Goal: Task Accomplishment & Management: Use online tool/utility

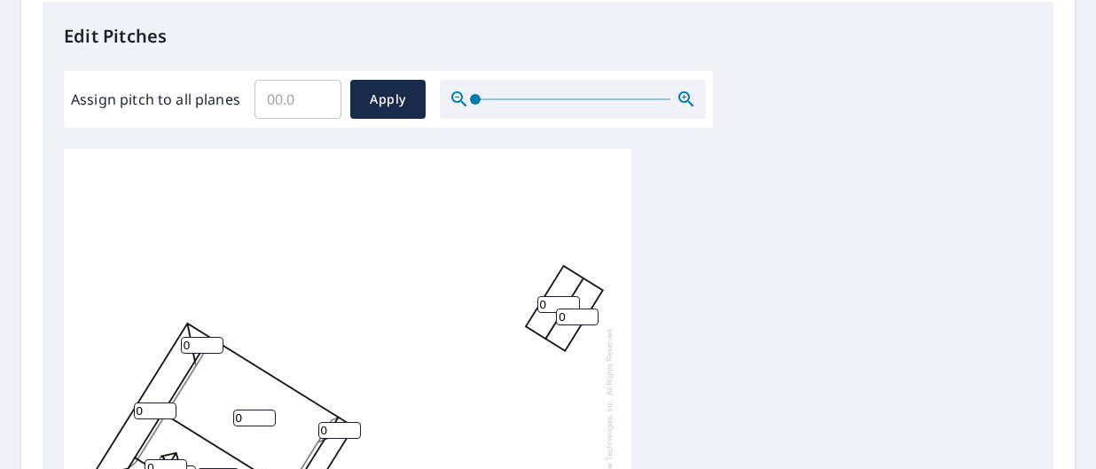
scroll to position [443, 0]
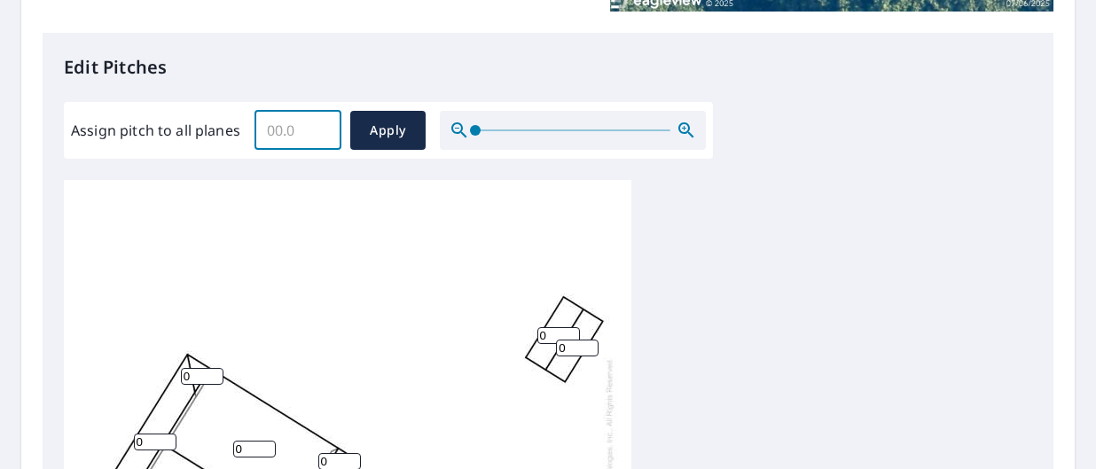
click at [310, 130] on input "Assign pitch to all planes" at bounding box center [298, 131] width 87 height 50
type input "8"
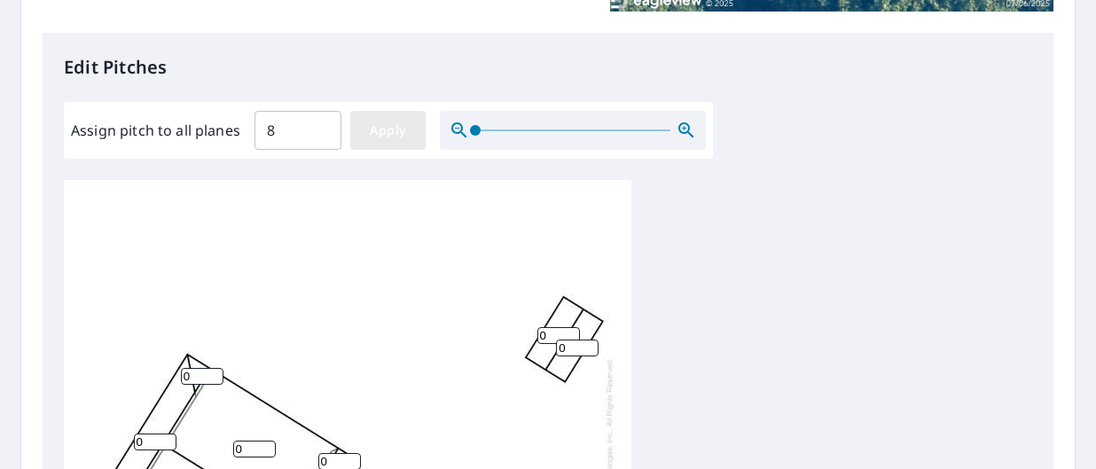
click at [387, 132] on span "Apply" at bounding box center [388, 131] width 47 height 22
type input "8"
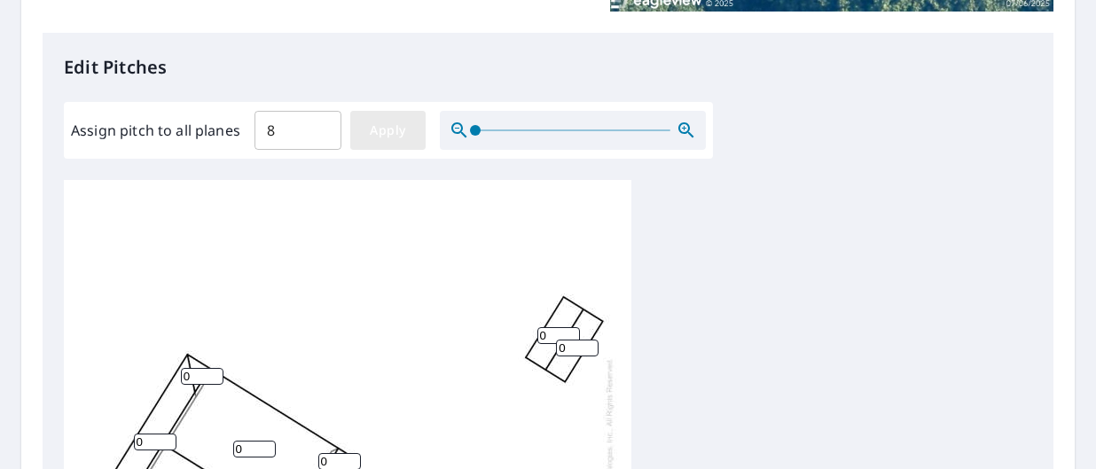
type input "8"
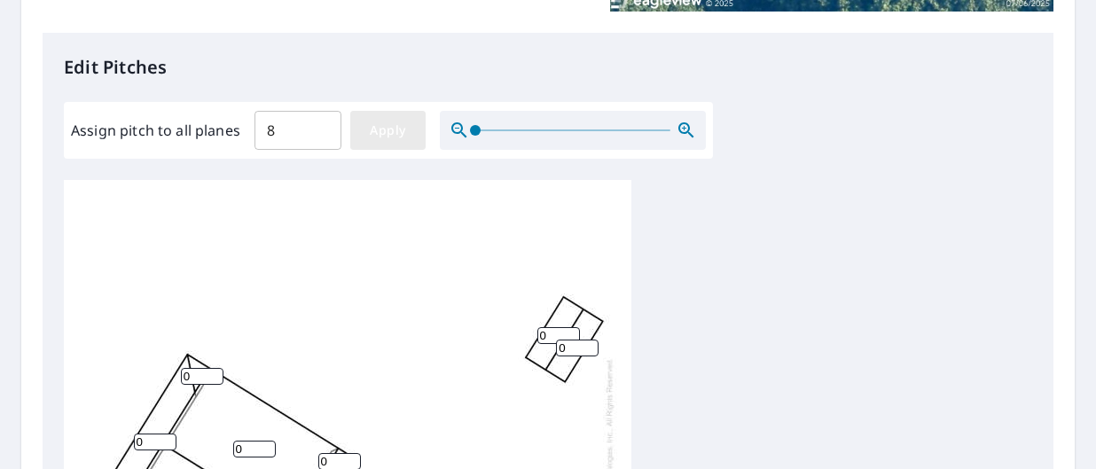
type input "8"
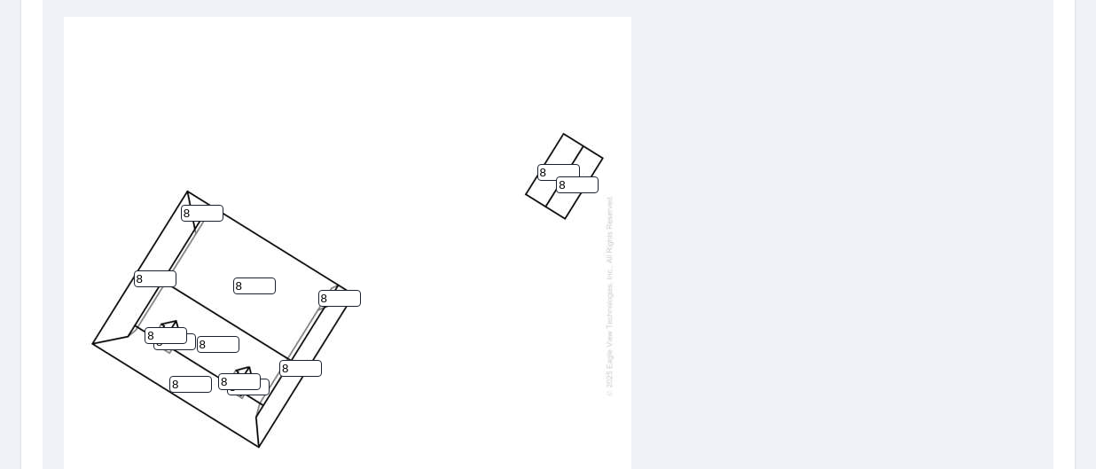
scroll to position [592, 0]
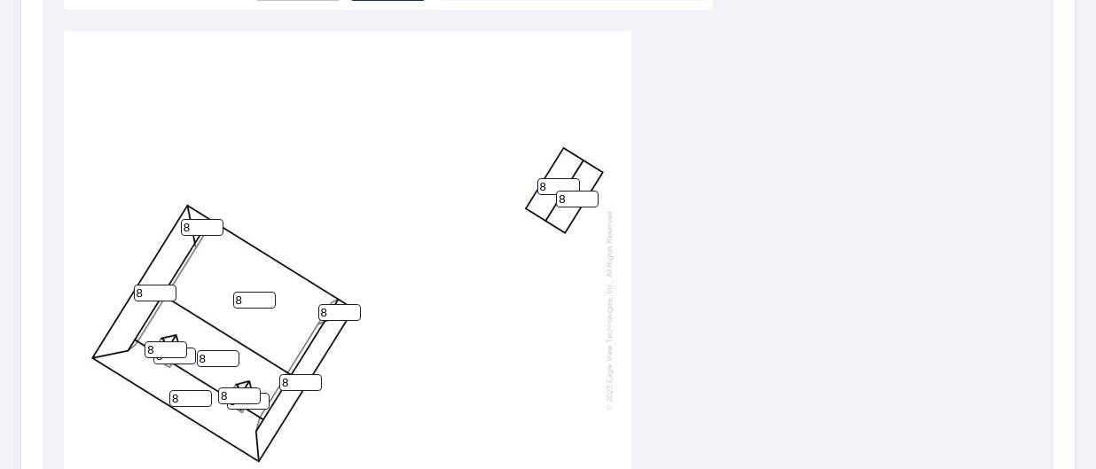
click at [551, 184] on input "8" at bounding box center [558, 186] width 43 height 17
type input "6"
click at [581, 200] on input "8" at bounding box center [577, 199] width 43 height 17
type input "6"
click at [158, 348] on input "8" at bounding box center [166, 349] width 43 height 17
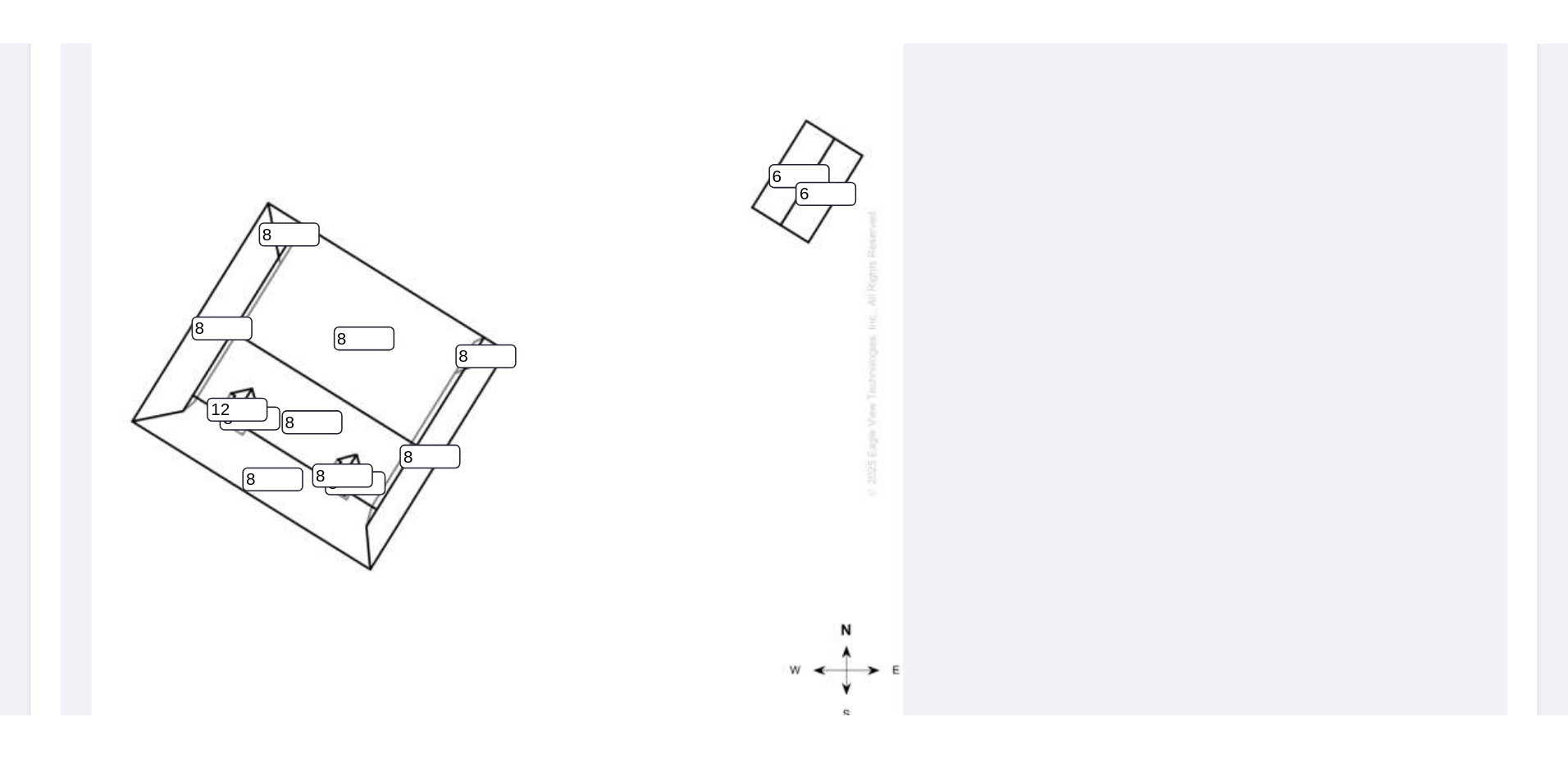
scroll to position [540, 0]
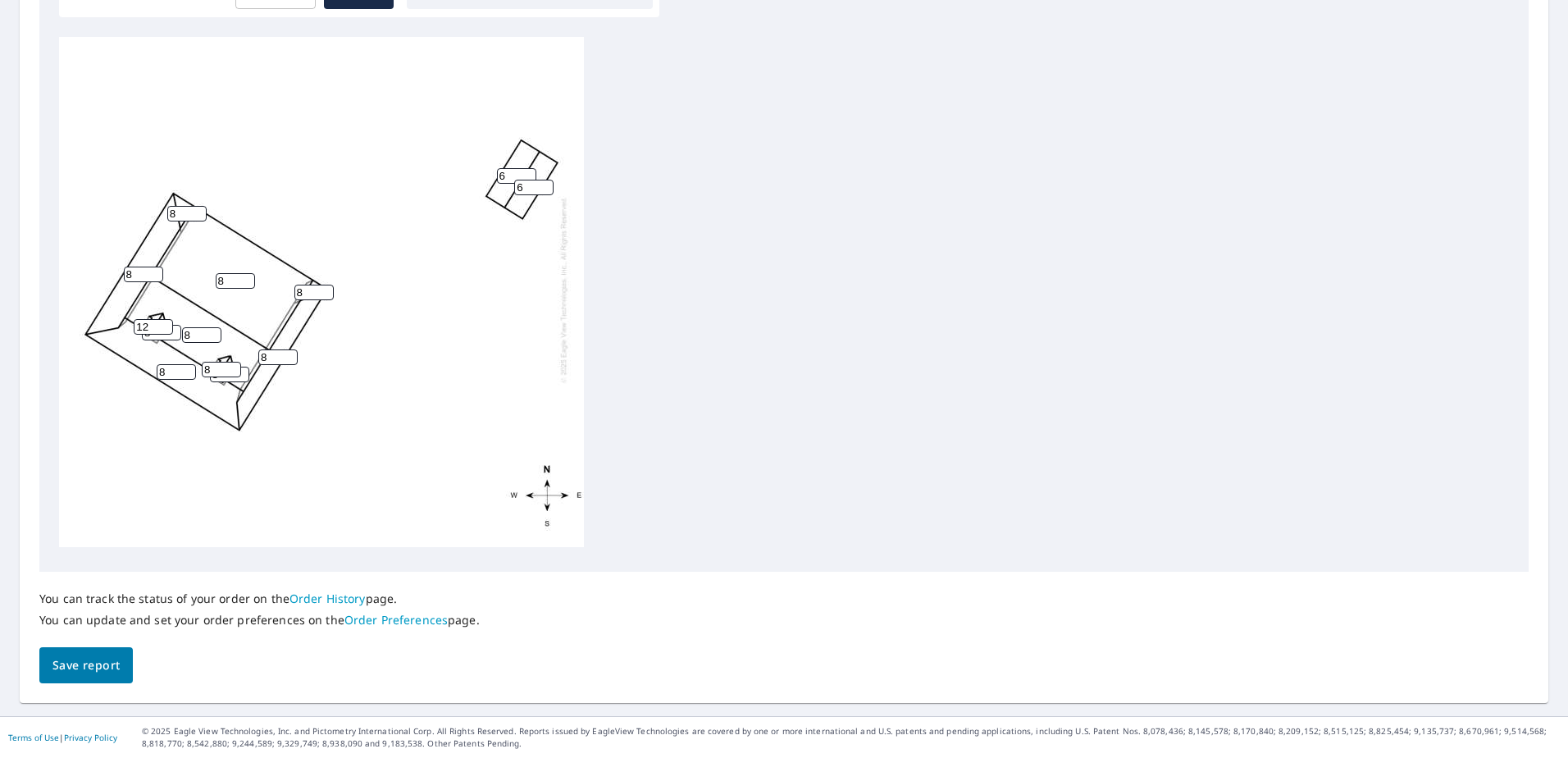
type input "12"
click at [214, 361] on input "8" at bounding box center [221, 369] width 40 height 16
type input "12"
click at [87, 433] on span "Save report" at bounding box center [86, 666] width 67 height 20
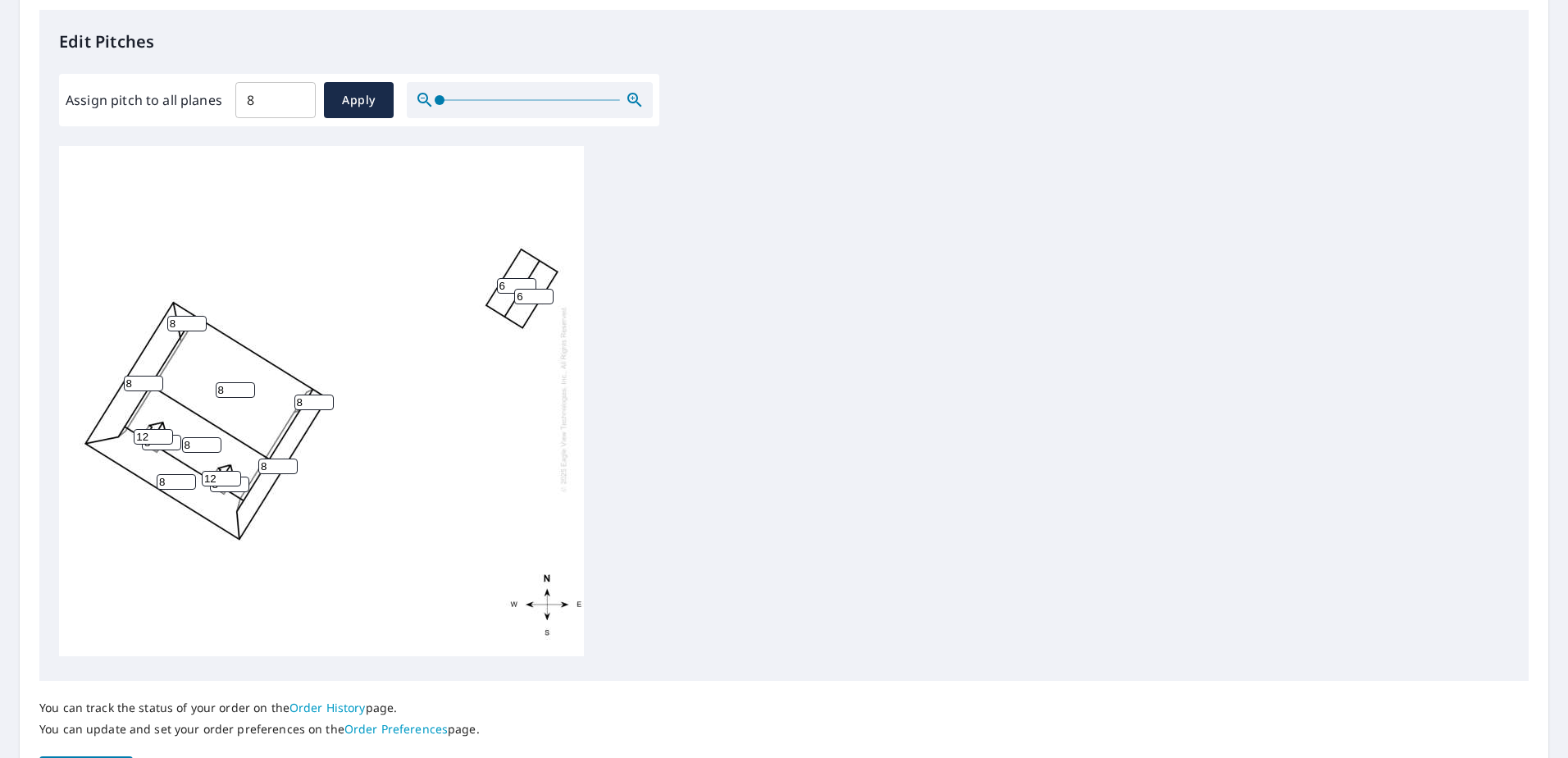
scroll to position [599, 0]
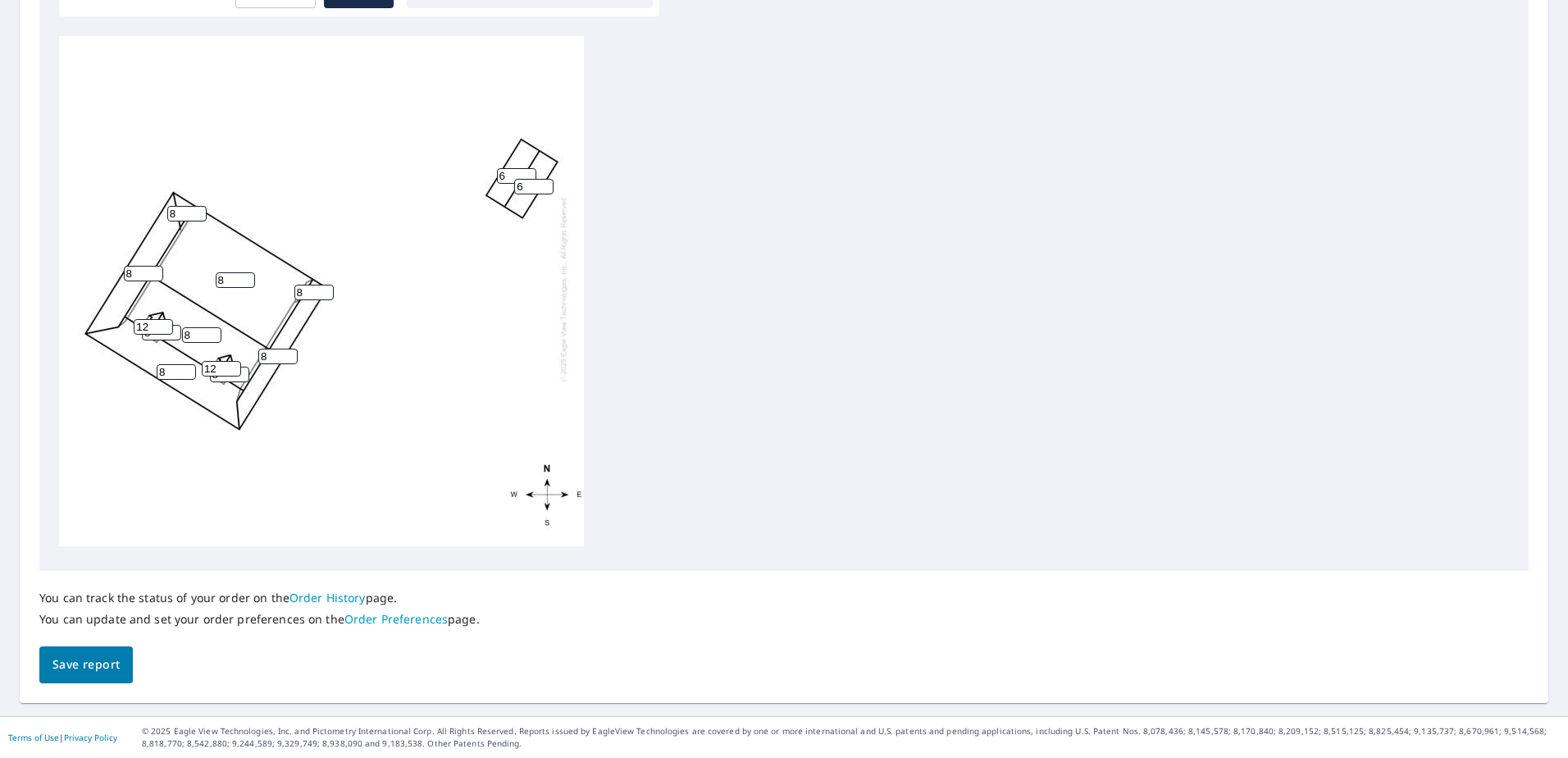
click at [104, 433] on span "Save report" at bounding box center [86, 665] width 67 height 20
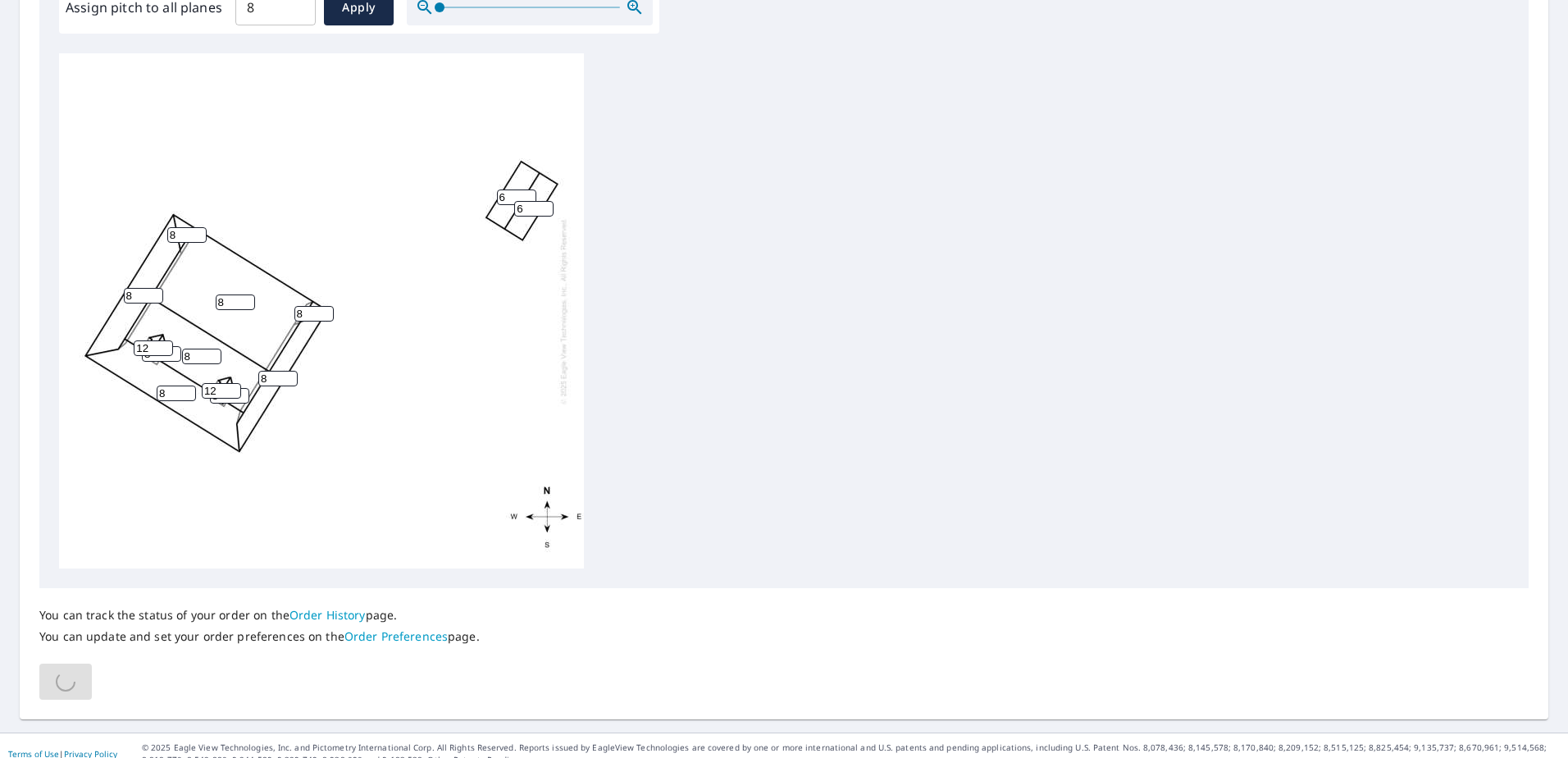
scroll to position [540, 0]
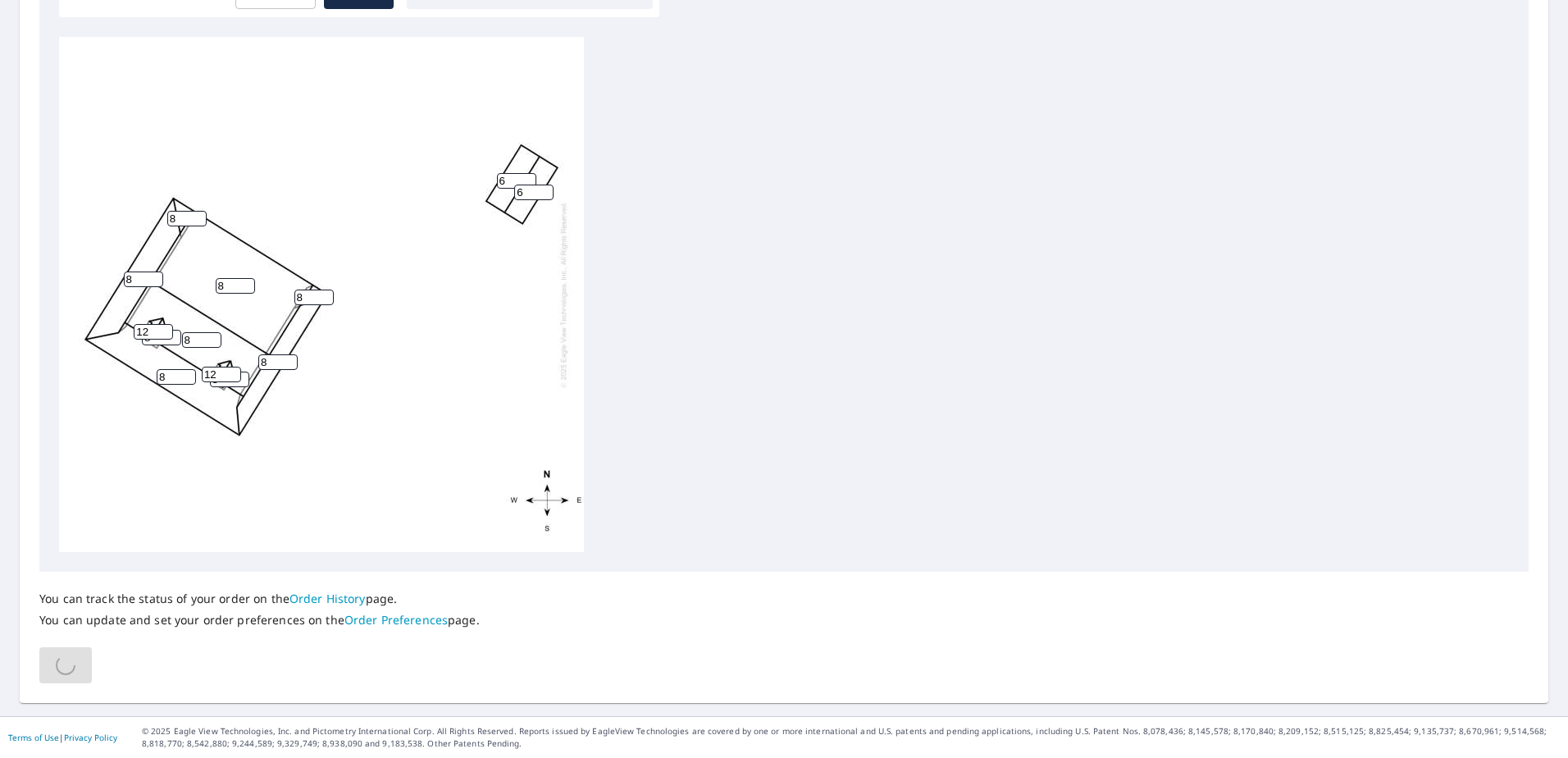
click at [334, 433] on link "Order History" at bounding box center [327, 598] width 76 height 16
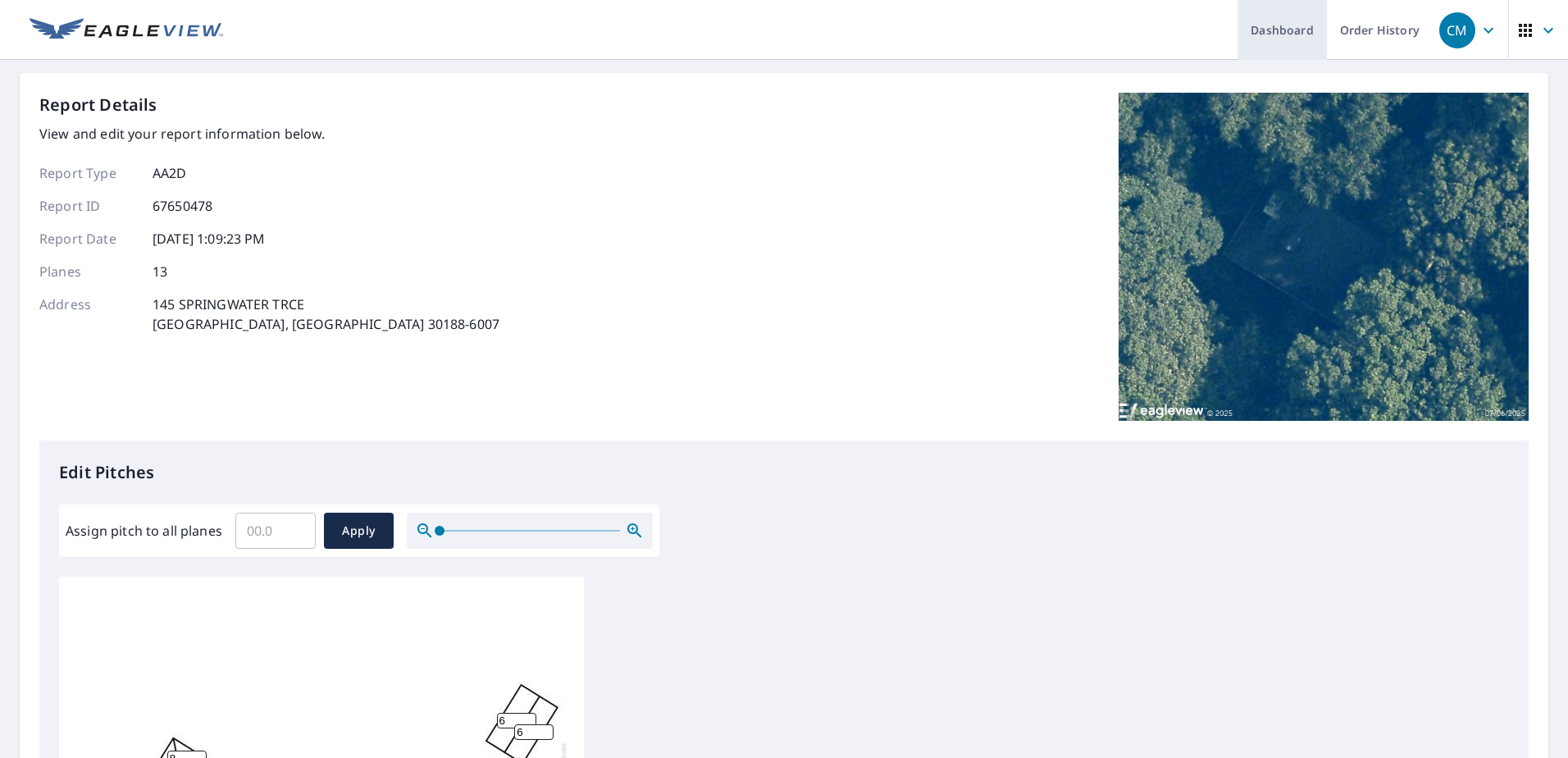
click at [1012, 31] on link "Dashboard" at bounding box center [1281, 30] width 90 height 60
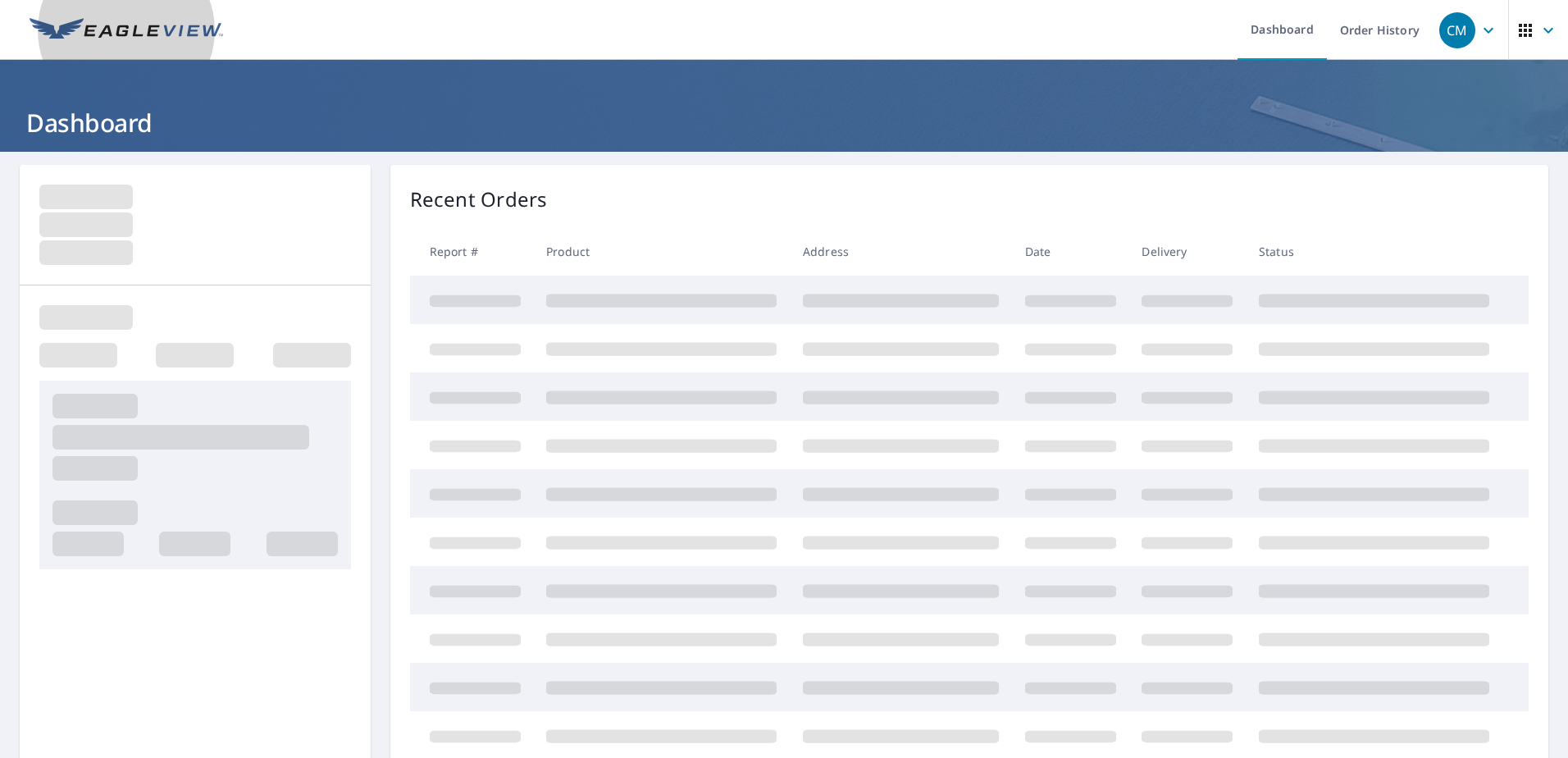
click at [182, 31] on img at bounding box center [126, 31] width 193 height 25
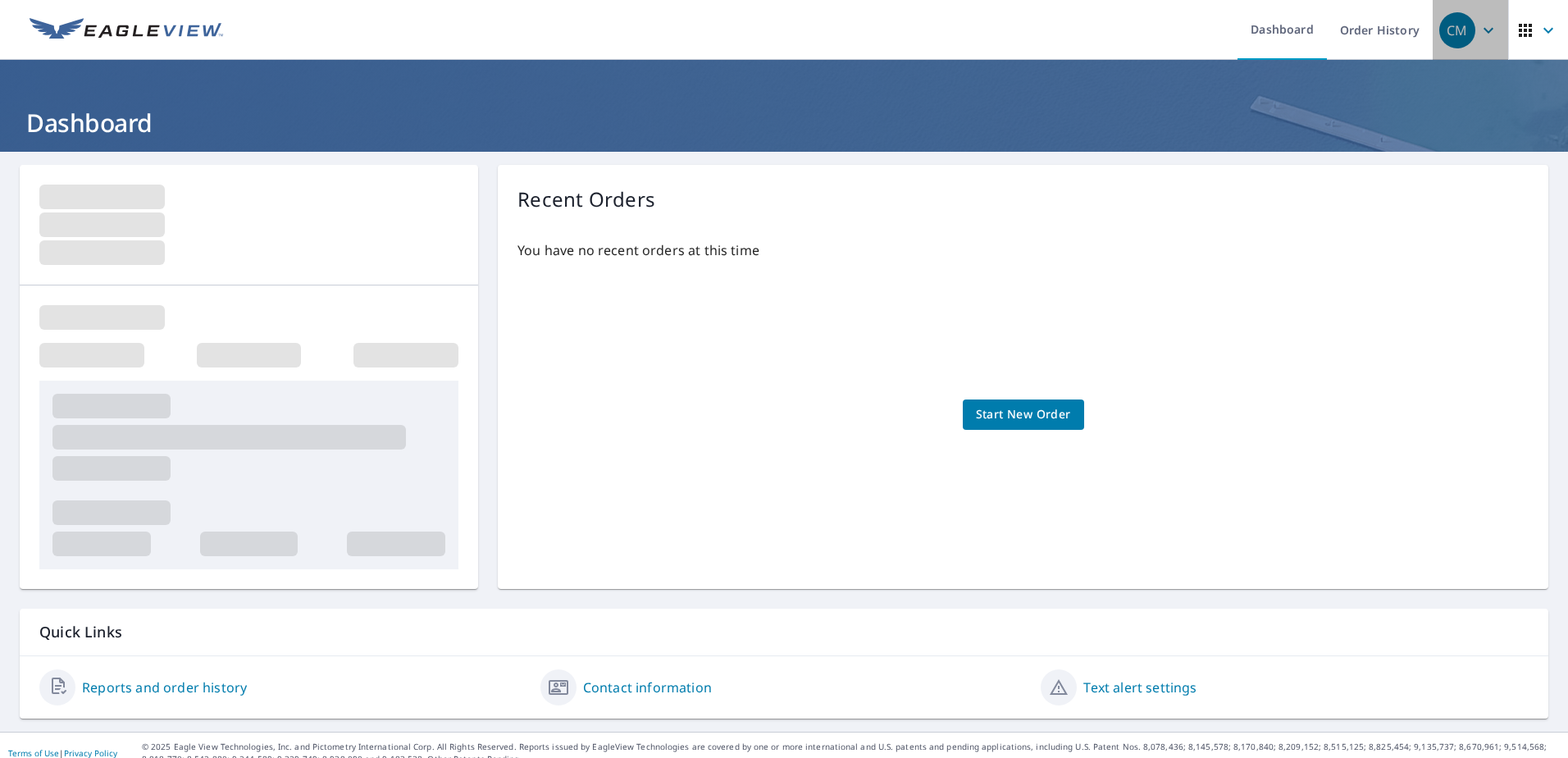
click at [1012, 30] on icon "button" at bounding box center [1488, 30] width 19 height 19
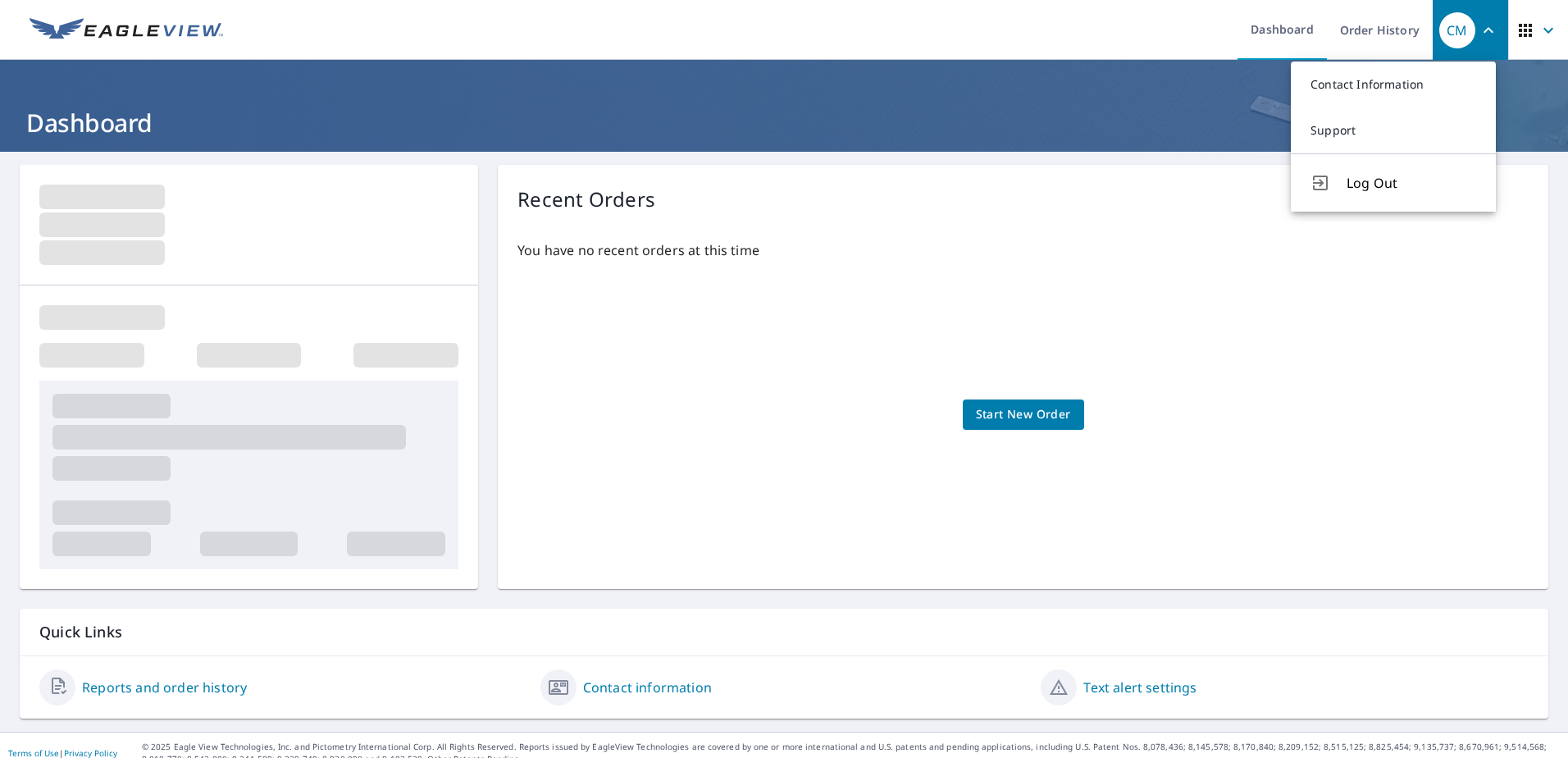
click at [1012, 21] on ul "Dashboard Order History" at bounding box center [833, 30] width 1200 height 60
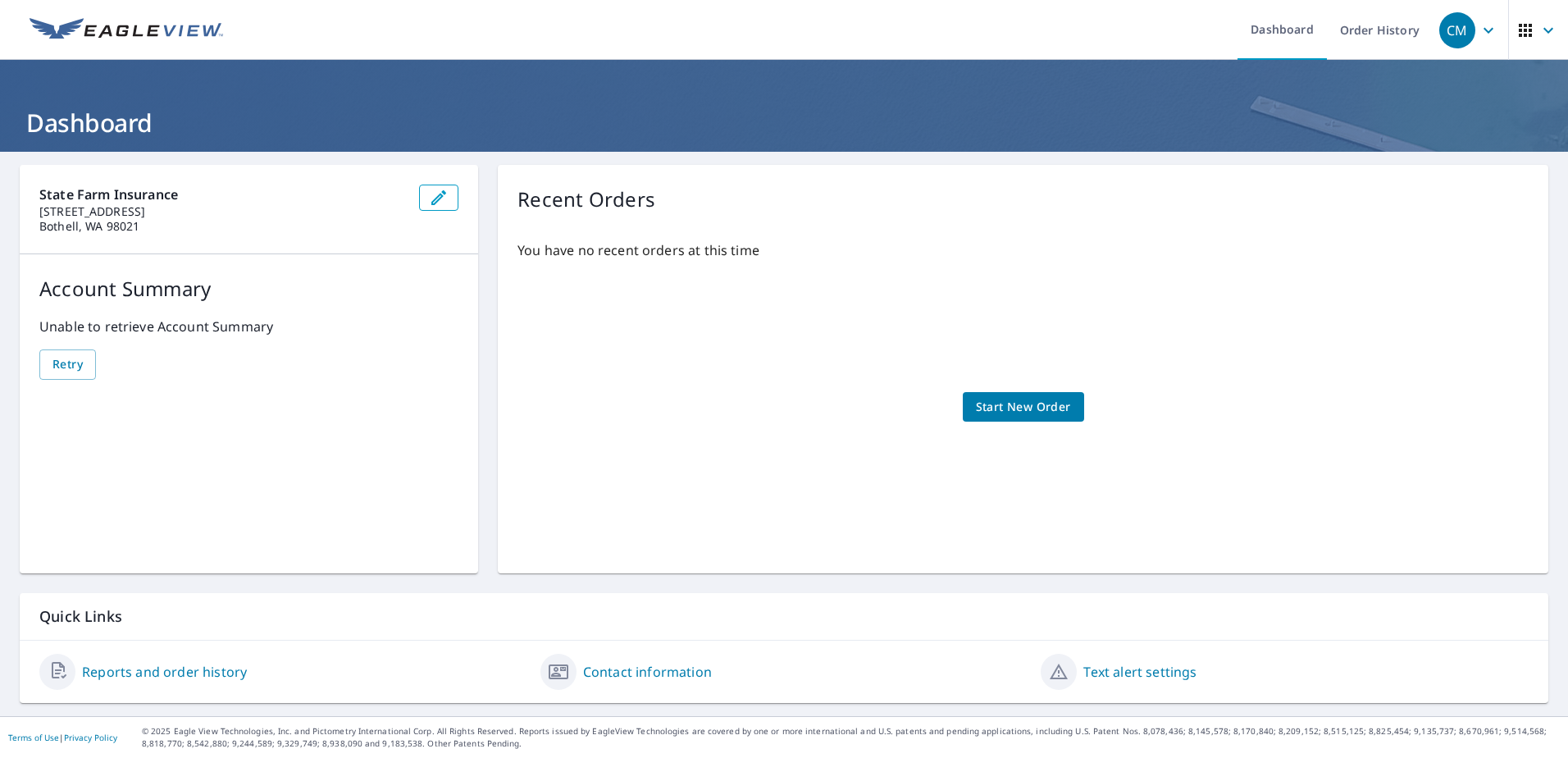
click at [124, 433] on link "Reports and order history" at bounding box center [165, 671] width 165 height 19
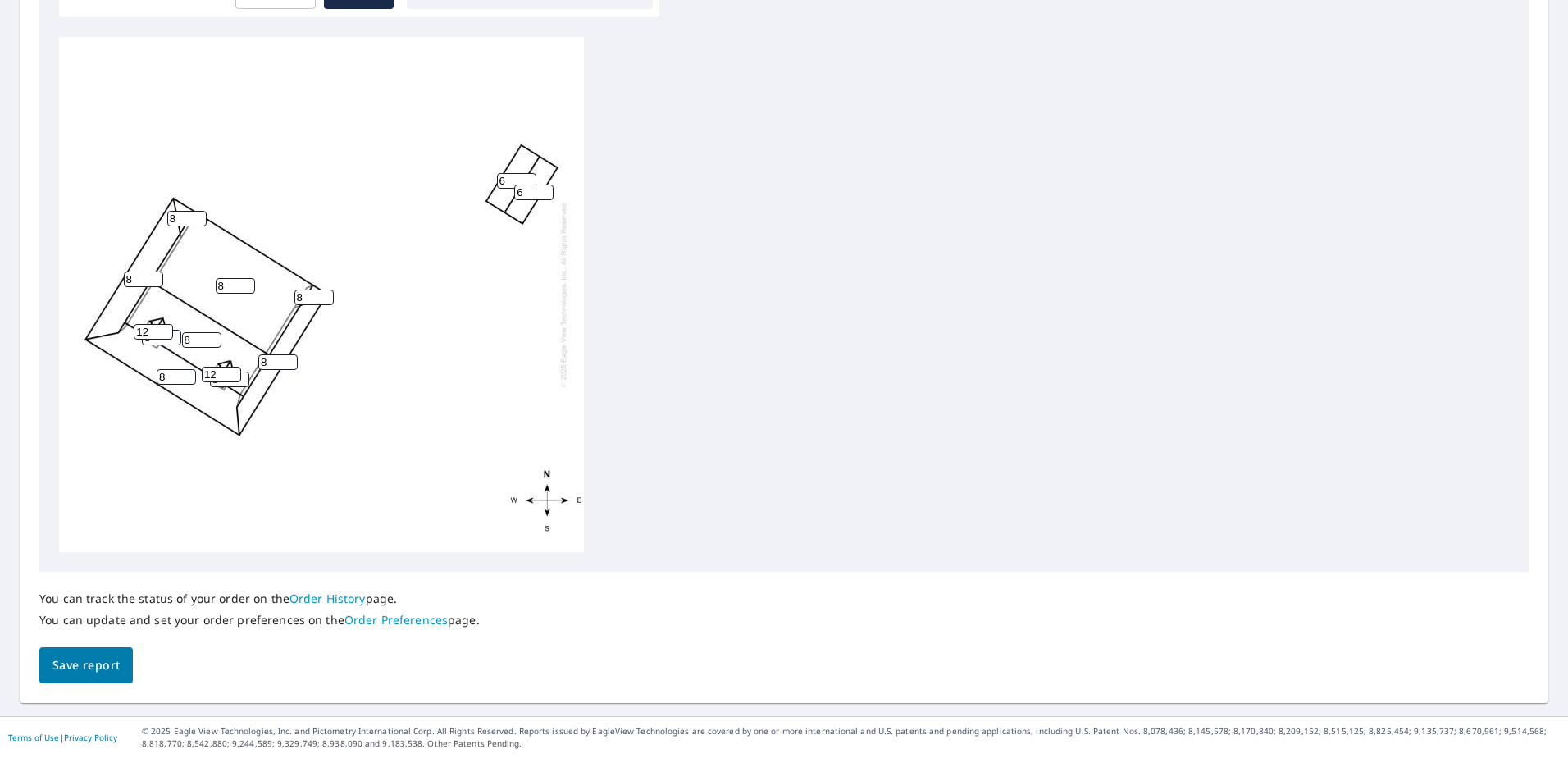
scroll to position [18, 0]
click at [87, 433] on span "Save report" at bounding box center [86, 666] width 67 height 20
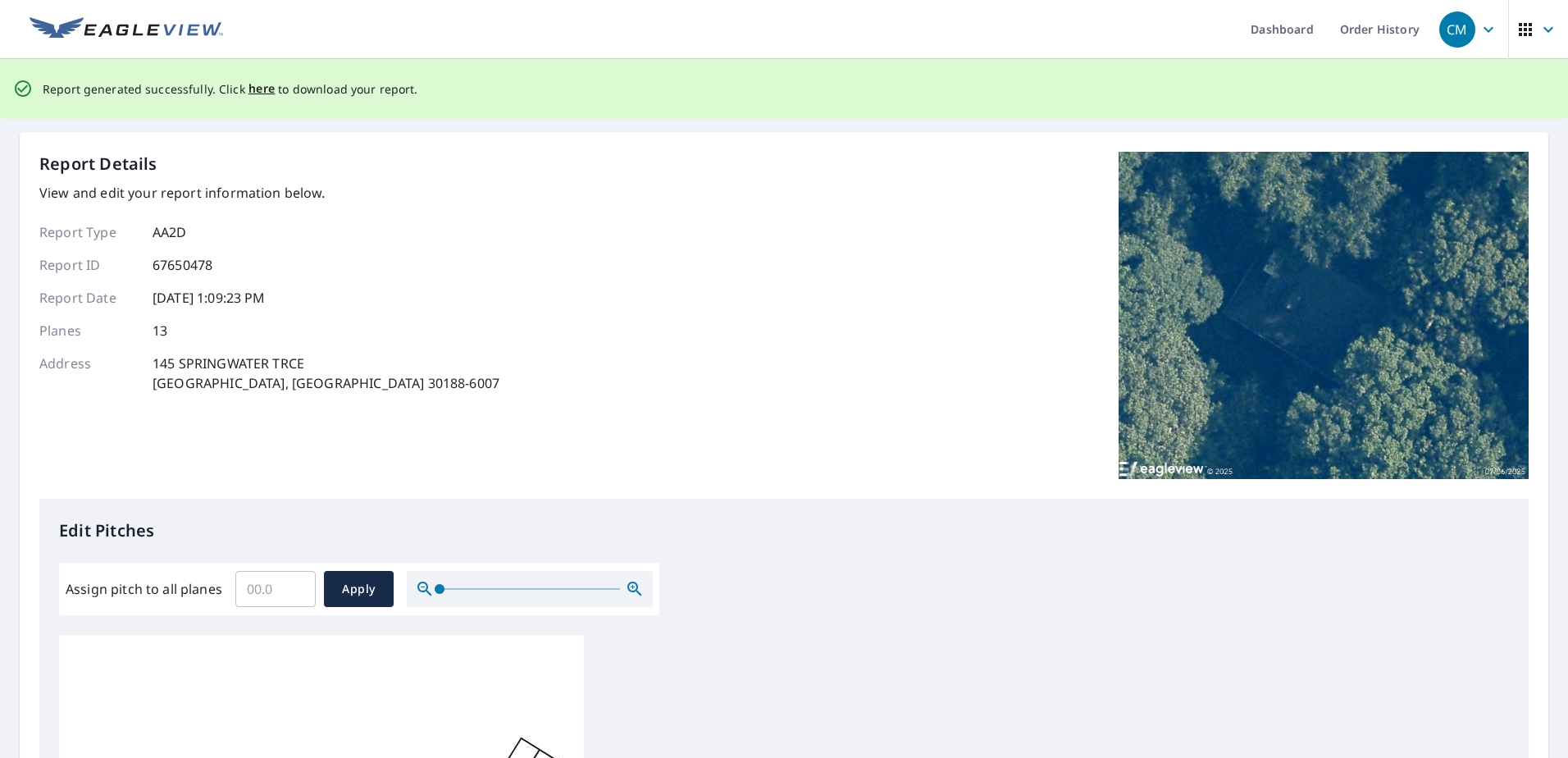
scroll to position [0, 0]
click at [256, 91] on span "here" at bounding box center [262, 90] width 27 height 20
